Goal: Transaction & Acquisition: Purchase product/service

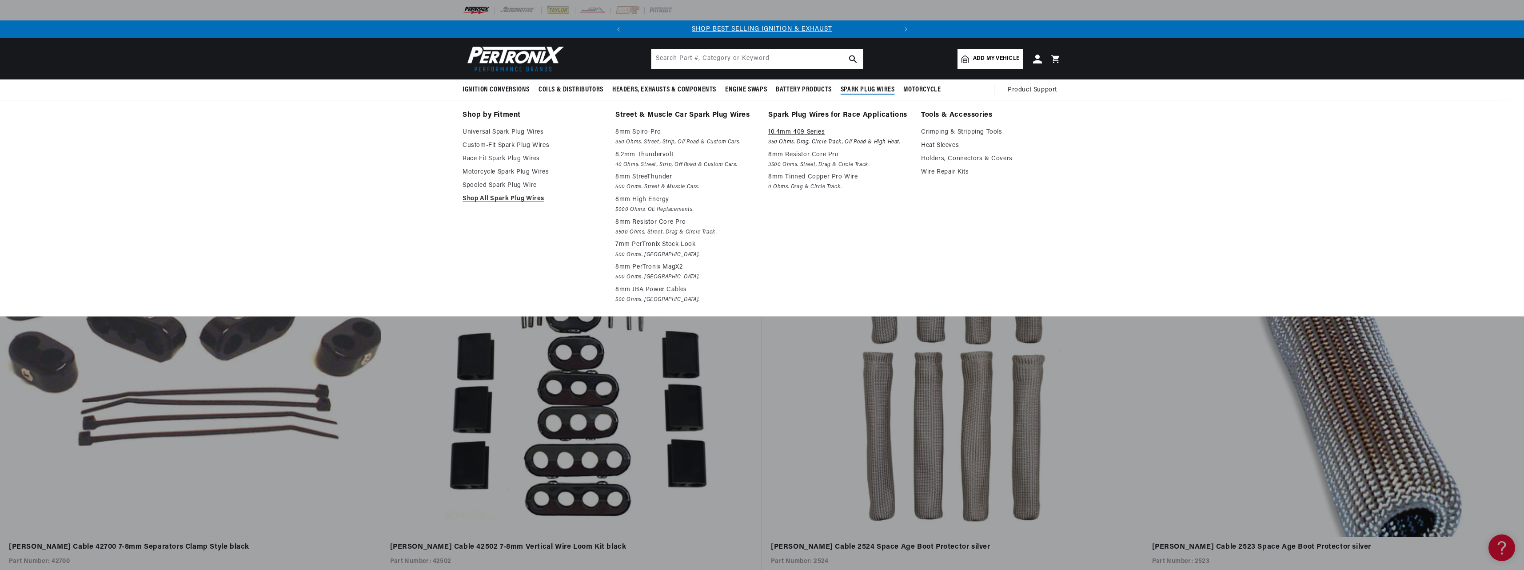
click at [813, 130] on p "10.4mm 409 Series" at bounding box center [838, 132] width 140 height 11
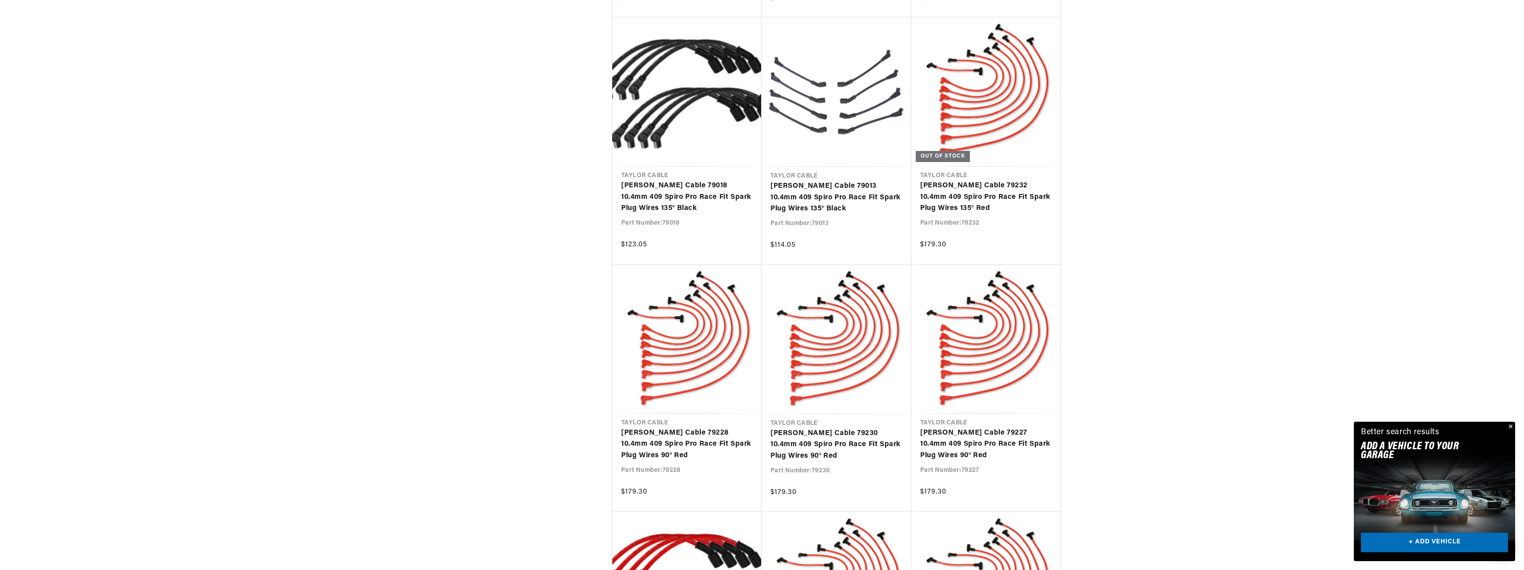
scroll to position [1066, 0]
